Goal: Register for event/course

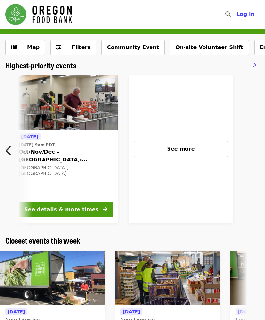
scroll to position [0, 333]
click at [72, 51] on button "Filters" at bounding box center [73, 48] width 46 height 16
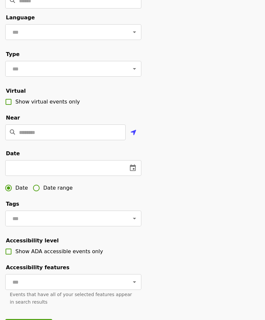
click at [22, 134] on input "Location" at bounding box center [72, 133] width 107 height 16
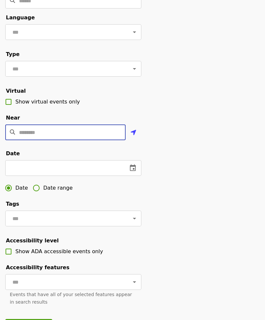
scroll to position [62, 0]
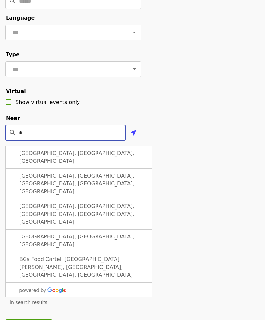
click at [29, 154] on span "[GEOGRAPHIC_DATA], [GEOGRAPHIC_DATA], [GEOGRAPHIC_DATA]" at bounding box center [76, 157] width 115 height 14
type input "**********"
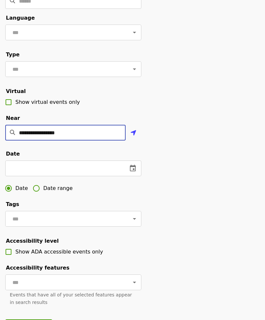
click at [134, 133] on icon "location-arrow icon" at bounding box center [134, 133] width 6 height 8
type input "**********"
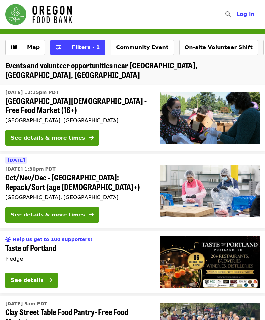
click at [60, 49] on button "Filters · 1" at bounding box center [77, 48] width 55 height 16
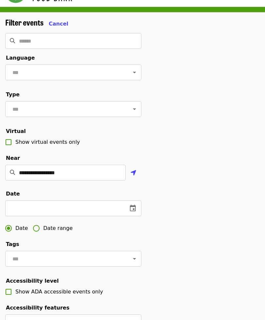
click at [135, 170] on icon "location-arrow icon" at bounding box center [134, 173] width 6 height 8
type input "**********"
click at [55, 26] on span "Cancel" at bounding box center [59, 24] width 20 height 6
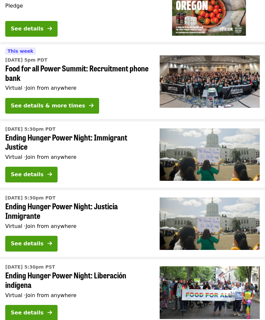
scroll to position [1434, 0]
click at [10, 133] on span "Ending Hunger Power Night: Immigrant Justice" at bounding box center [77, 142] width 144 height 19
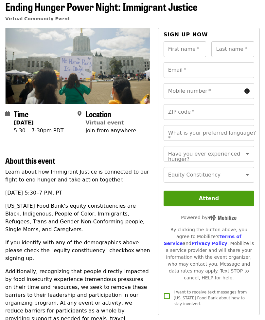
scroll to position [33, 0]
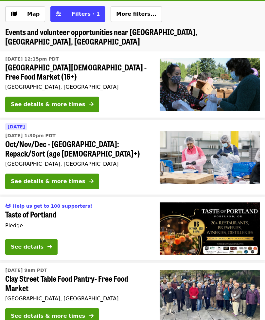
scroll to position [1455, 0]
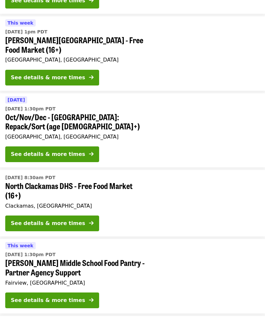
scroll to position [83, 0]
